Goal: Communication & Community: Ask a question

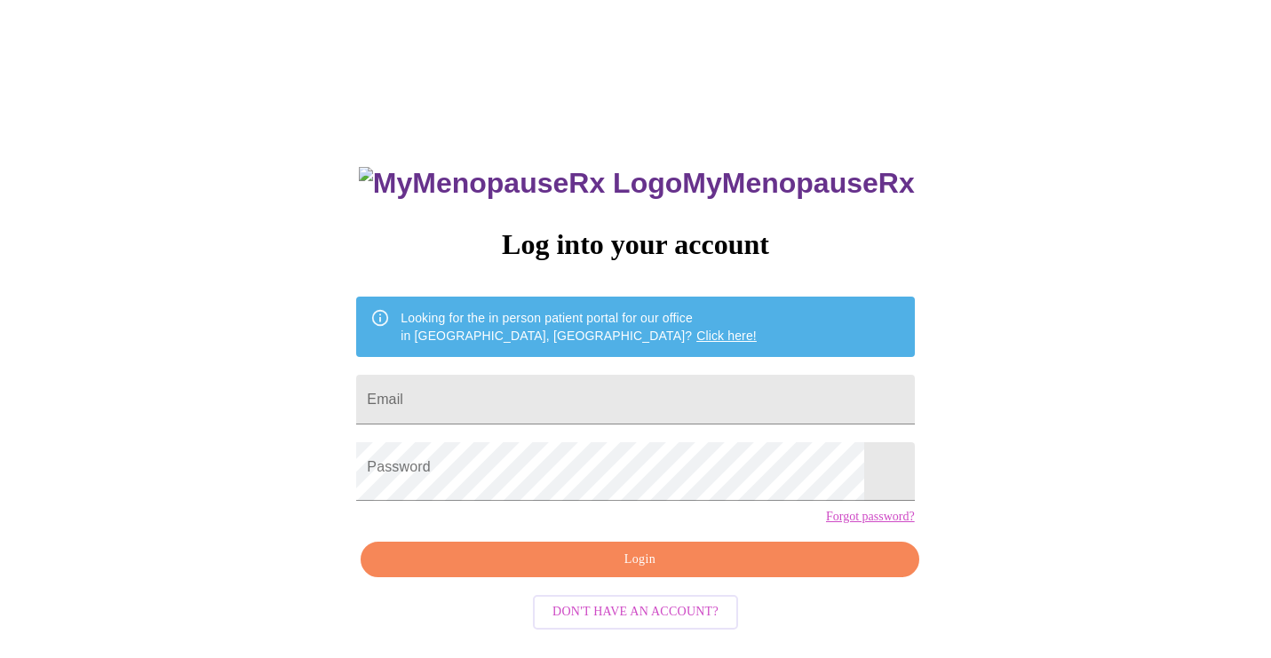
type input "[EMAIL_ADDRESS][DOMAIN_NAME]"
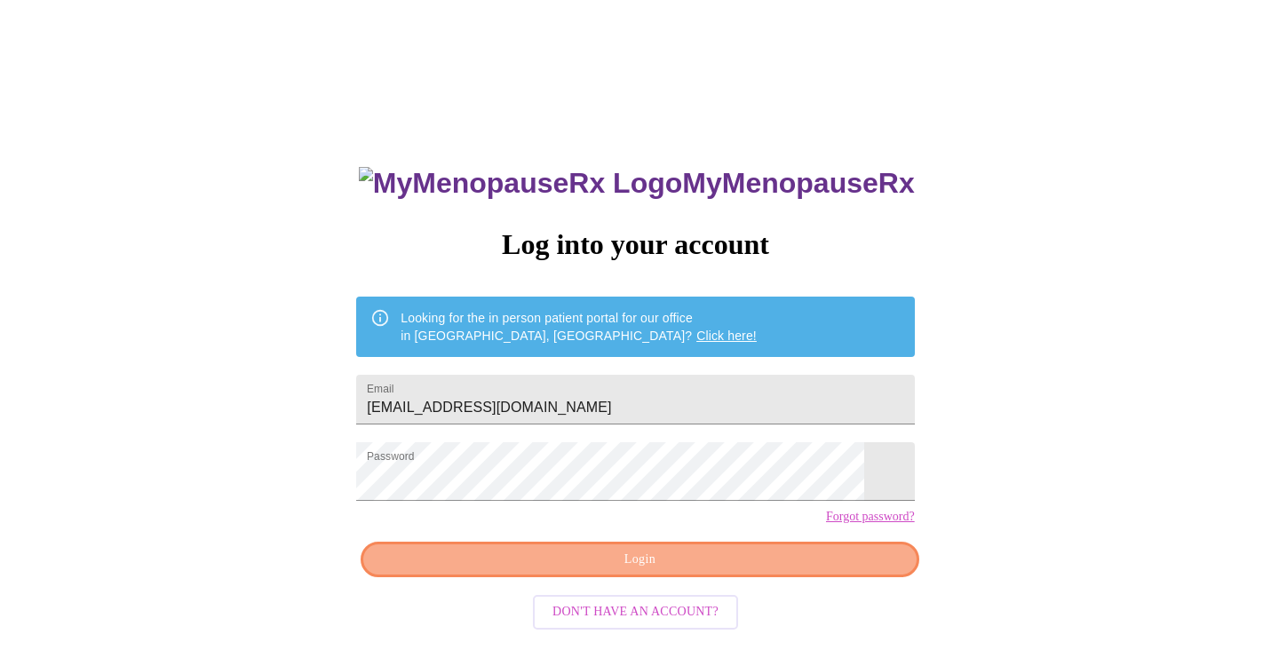
click at [709, 571] on span "Login" at bounding box center [639, 560] width 517 height 22
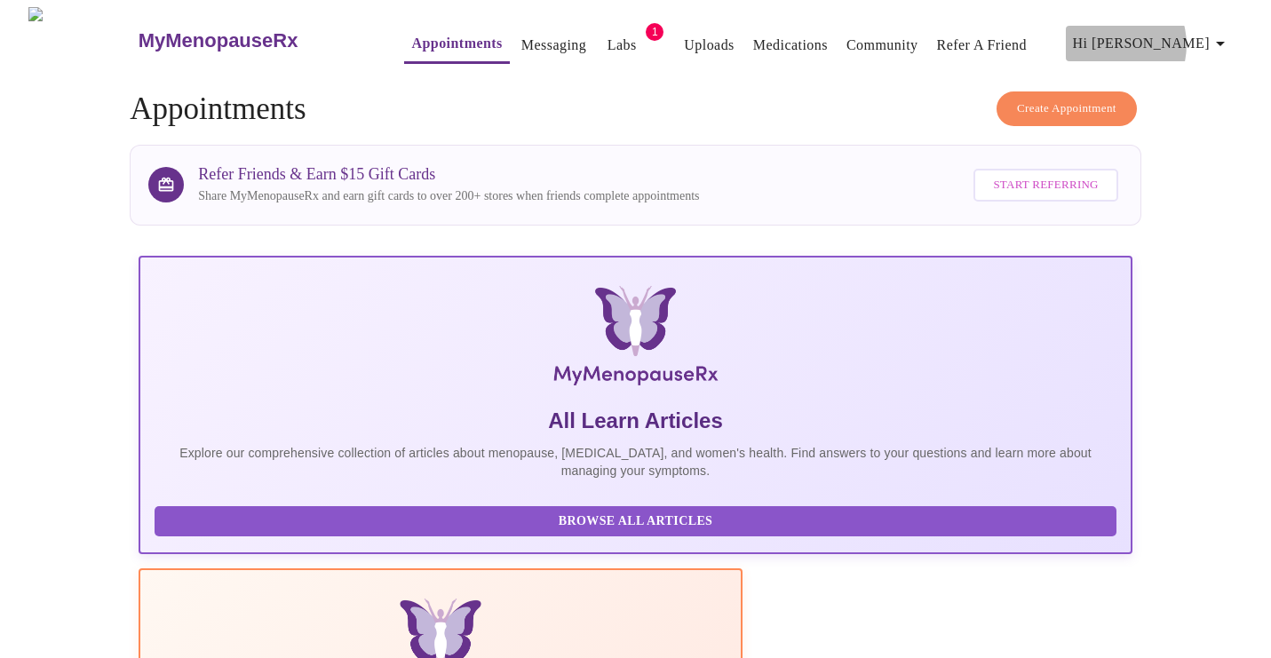
click at [1170, 35] on span "Hi [PERSON_NAME]" at bounding box center [1152, 43] width 158 height 25
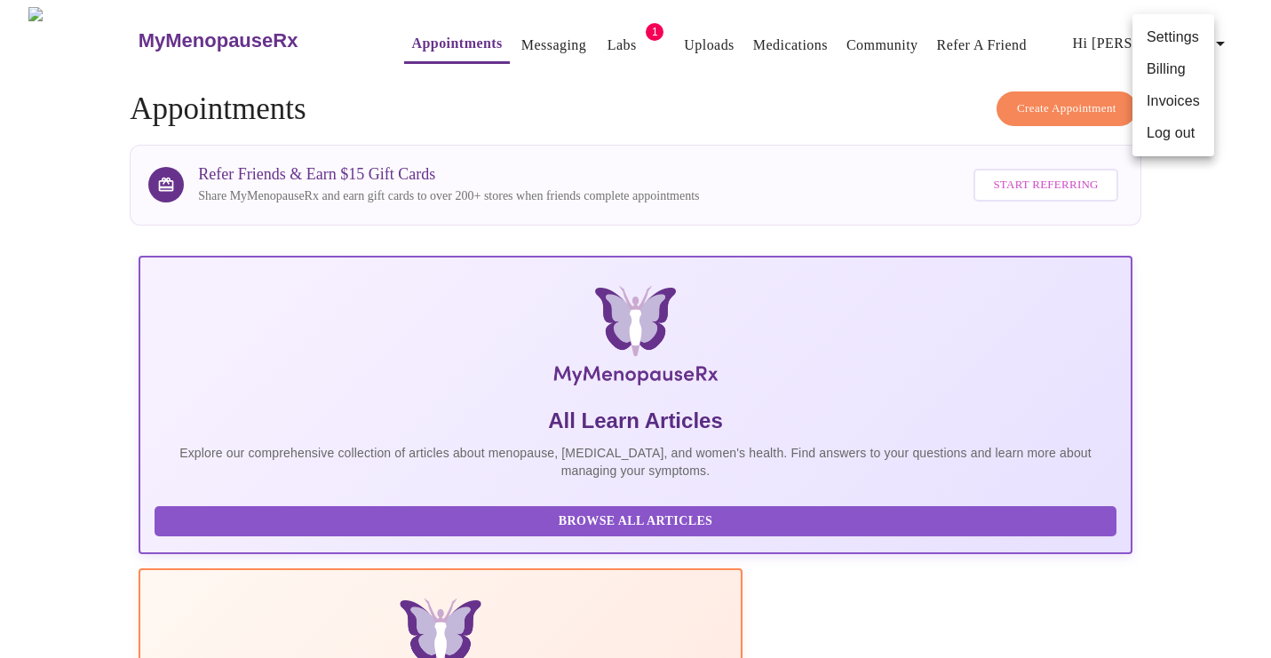
click at [519, 32] on div at bounding box center [635, 329] width 1271 height 658
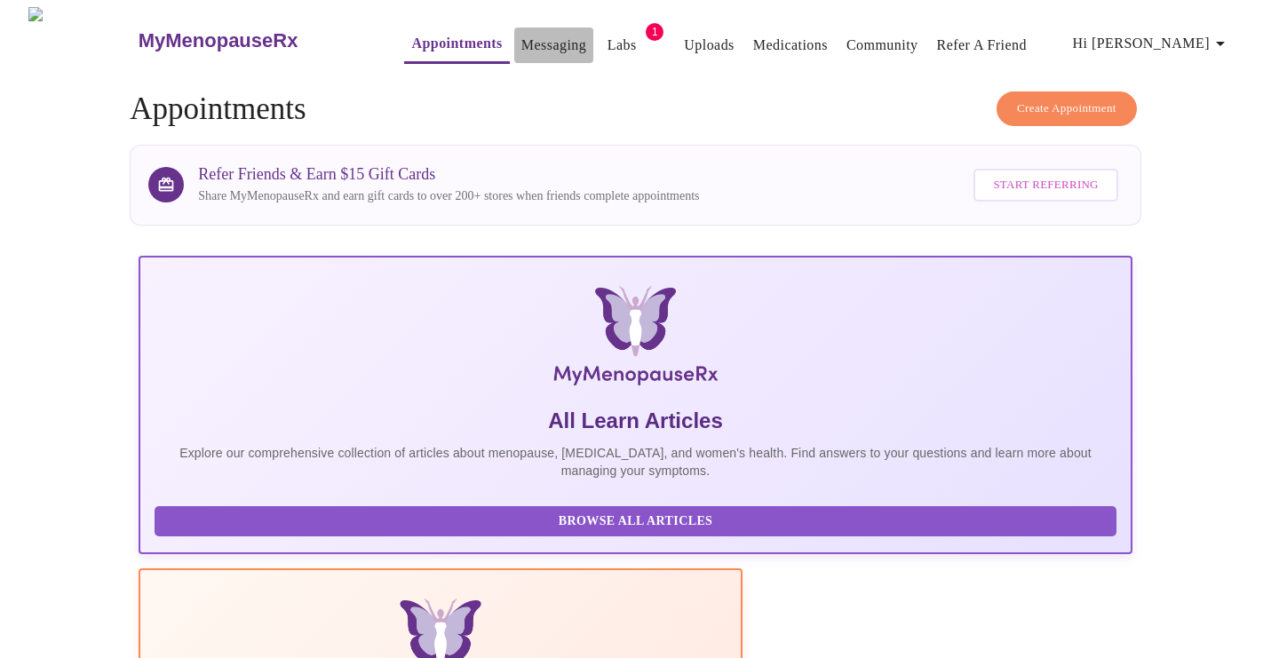
click at [521, 33] on link "Messaging" at bounding box center [553, 45] width 65 height 25
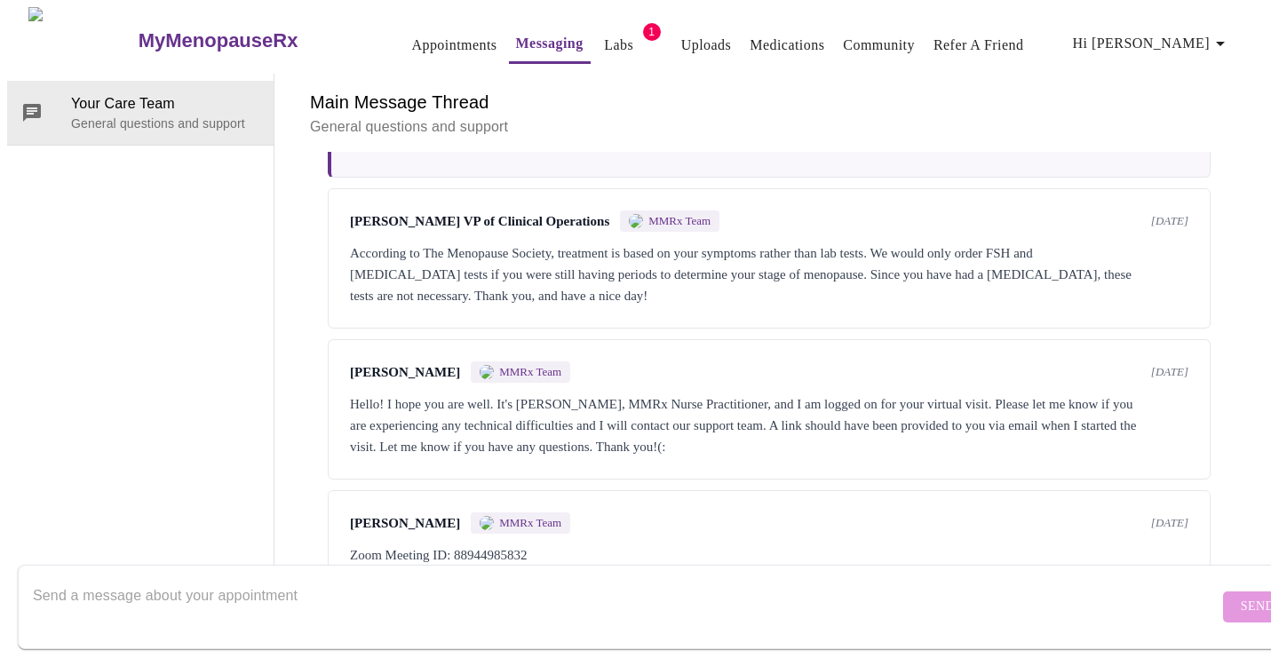
scroll to position [3308, 0]
click at [727, 242] on div "According to The Menopause Society, treatment is based on your symptoms rather …" at bounding box center [769, 274] width 838 height 64
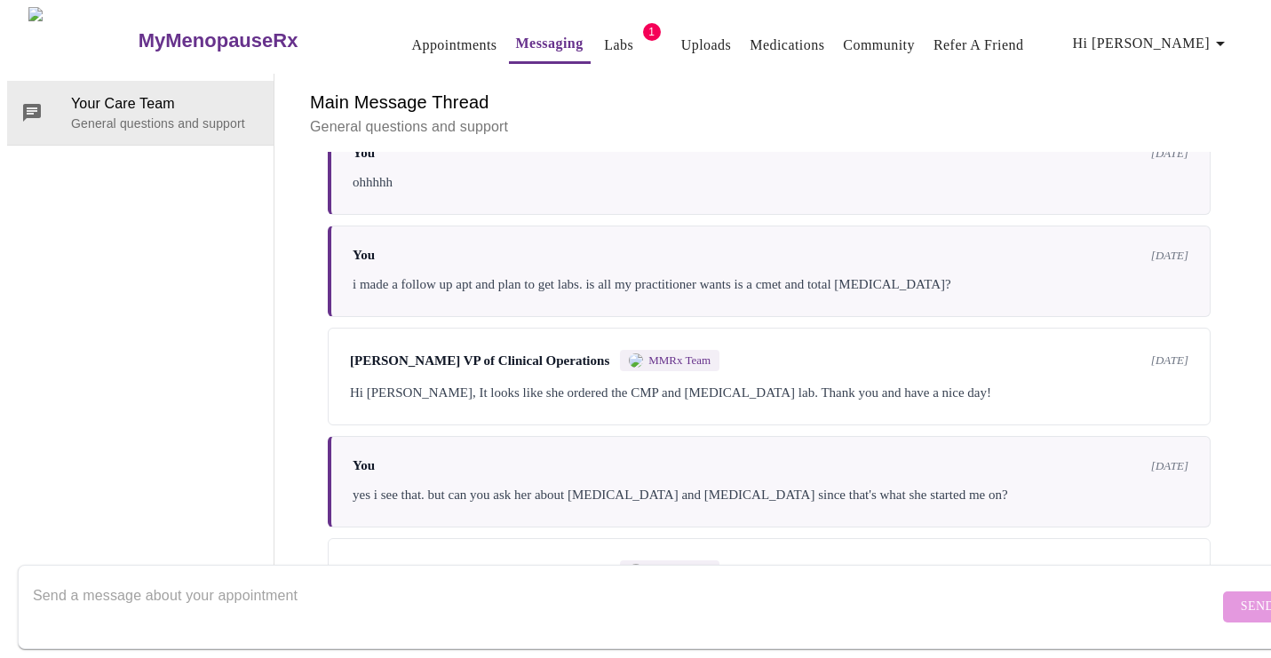
scroll to position [2832, 0]
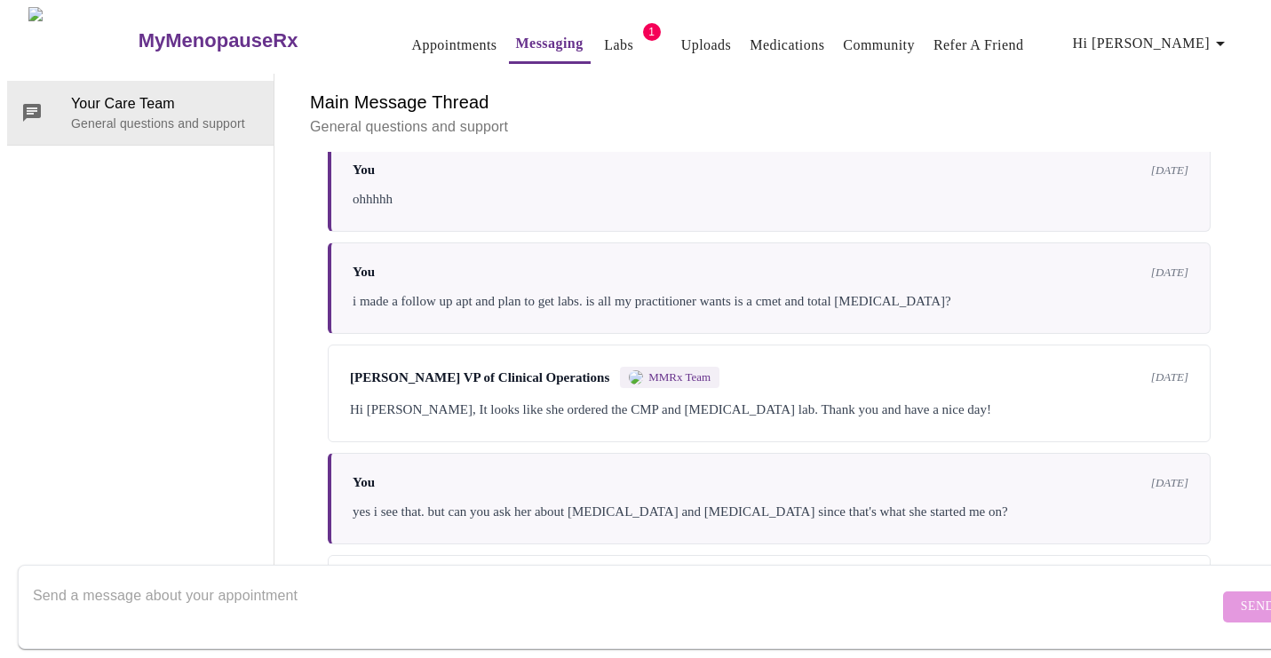
click at [300, 578] on textarea "Send a message about your appointment" at bounding box center [625, 606] width 1185 height 57
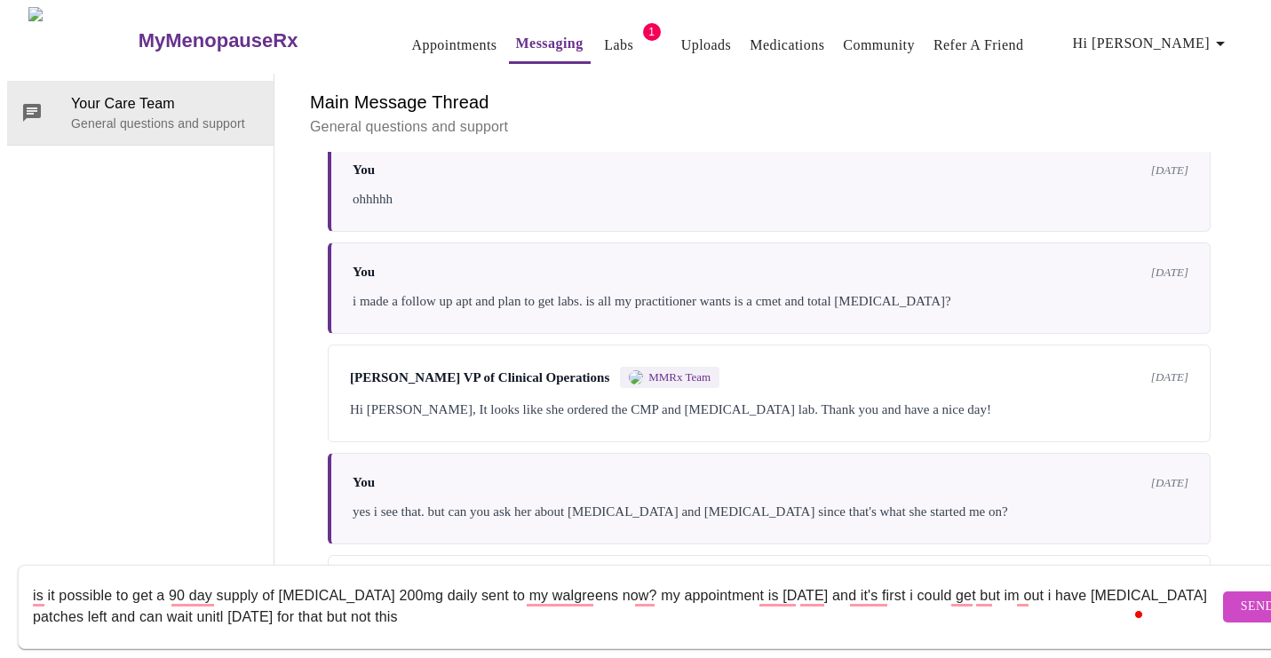
type textarea "is it possible to get a 90 day supply of [MEDICAL_DATA] 200mg daily sent to my …"
click at [1230, 592] on button "Send" at bounding box center [1257, 606] width 69 height 31
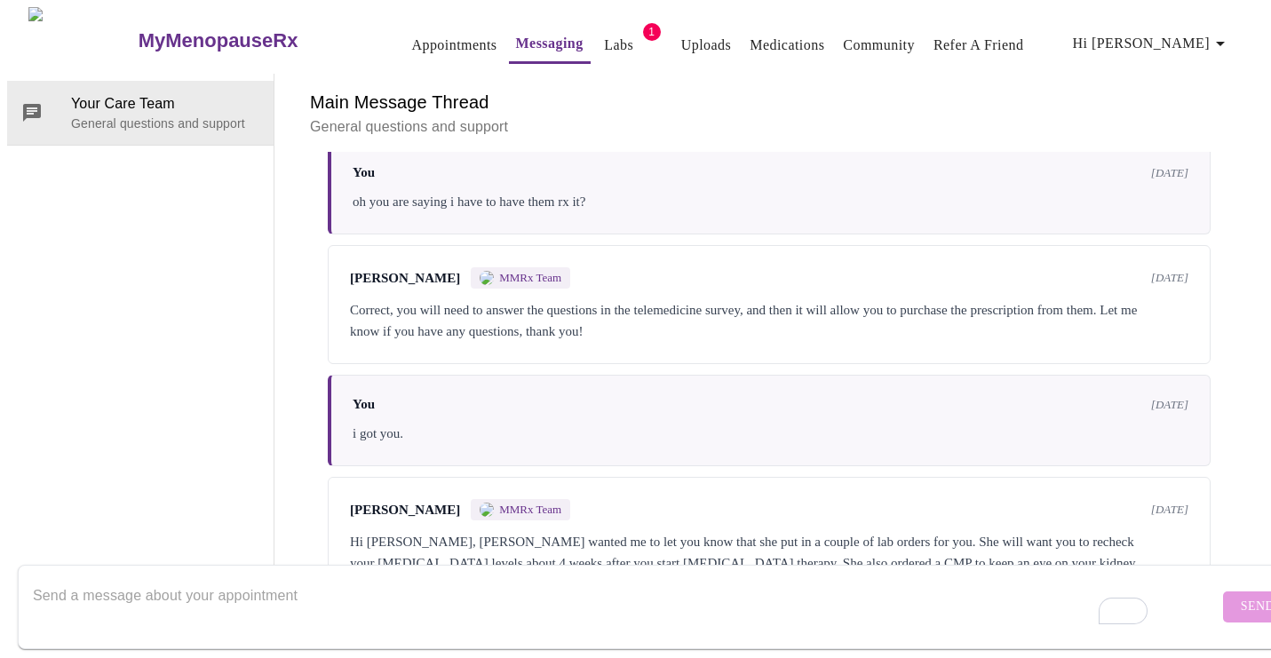
scroll to position [1773, 0]
